Goal: Transaction & Acquisition: Book appointment/travel/reservation

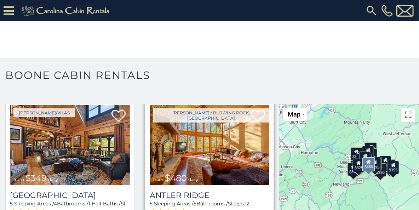
scroll to position [35, 0]
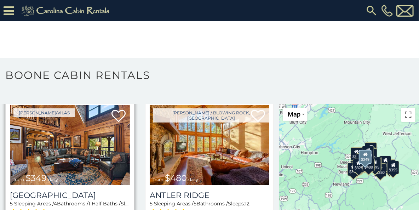
click at [81, 118] on img at bounding box center [70, 145] width 120 height 80
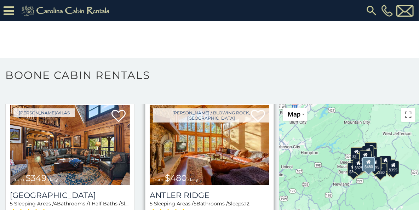
scroll to position [71, 0]
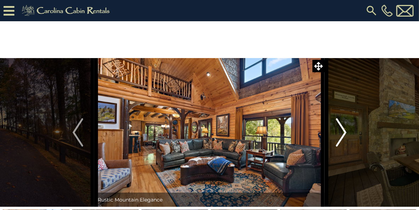
click at [343, 129] on img "Next" at bounding box center [341, 132] width 11 height 28
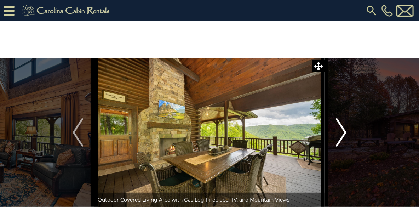
click at [340, 129] on img "Next" at bounding box center [341, 132] width 11 height 28
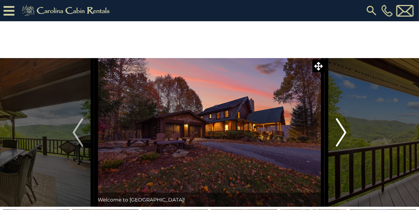
click at [339, 129] on img "Next" at bounding box center [341, 132] width 11 height 28
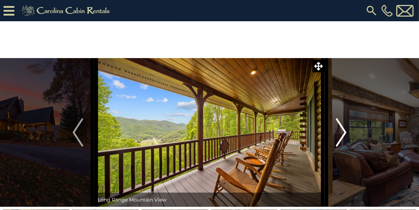
click at [339, 129] on img "Next" at bounding box center [341, 132] width 11 height 28
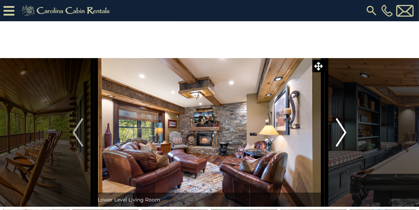
click at [339, 128] on img "Next" at bounding box center [341, 132] width 11 height 28
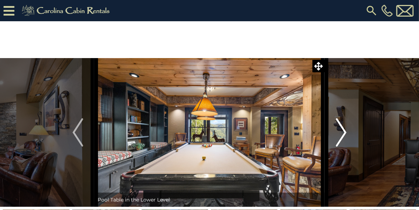
click at [338, 128] on img "Next" at bounding box center [341, 132] width 11 height 28
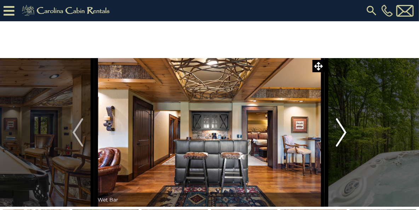
click at [338, 128] on img "Next" at bounding box center [341, 132] width 11 height 28
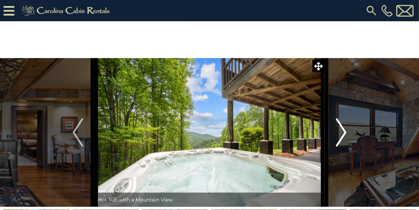
click at [337, 128] on img "Next" at bounding box center [341, 132] width 11 height 28
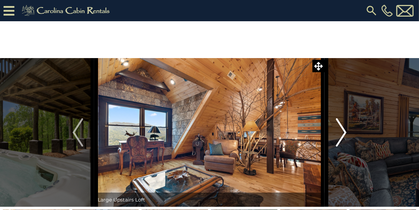
click at [337, 127] on img "Next" at bounding box center [341, 132] width 11 height 28
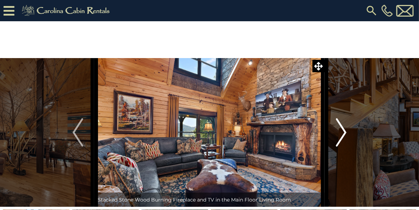
click at [336, 128] on button "Next" at bounding box center [341, 132] width 33 height 149
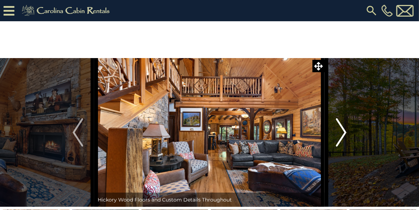
click at [335, 127] on button "Next" at bounding box center [341, 132] width 33 height 149
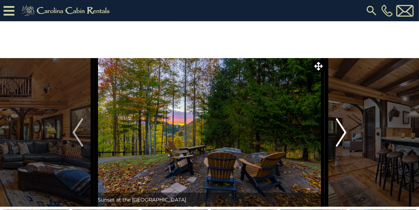
click at [334, 127] on button "Next" at bounding box center [341, 132] width 33 height 149
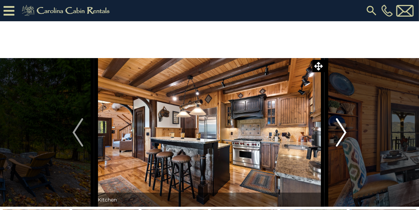
click at [333, 127] on button "Next" at bounding box center [341, 132] width 33 height 149
